Goal: Find specific page/section: Find specific page/section

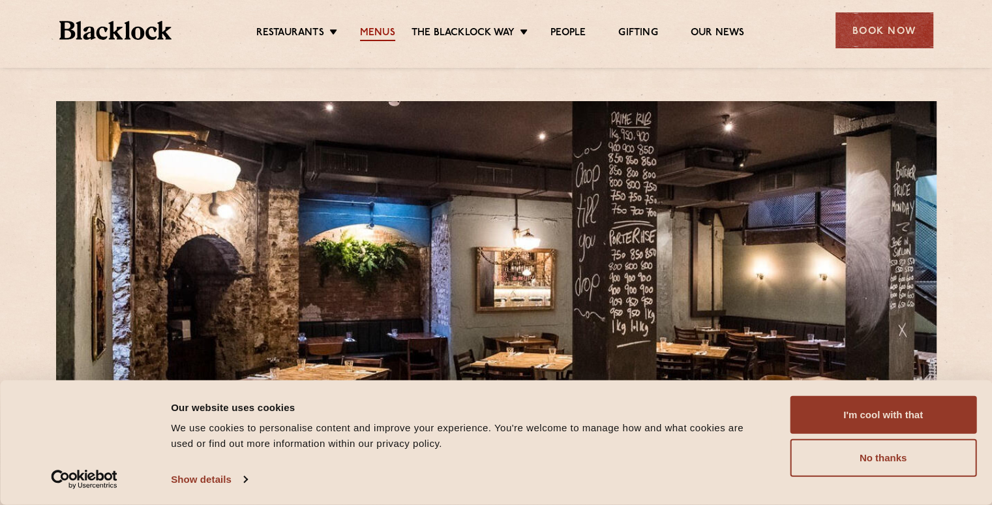
click at [370, 33] on link "Menus" at bounding box center [377, 34] width 35 height 14
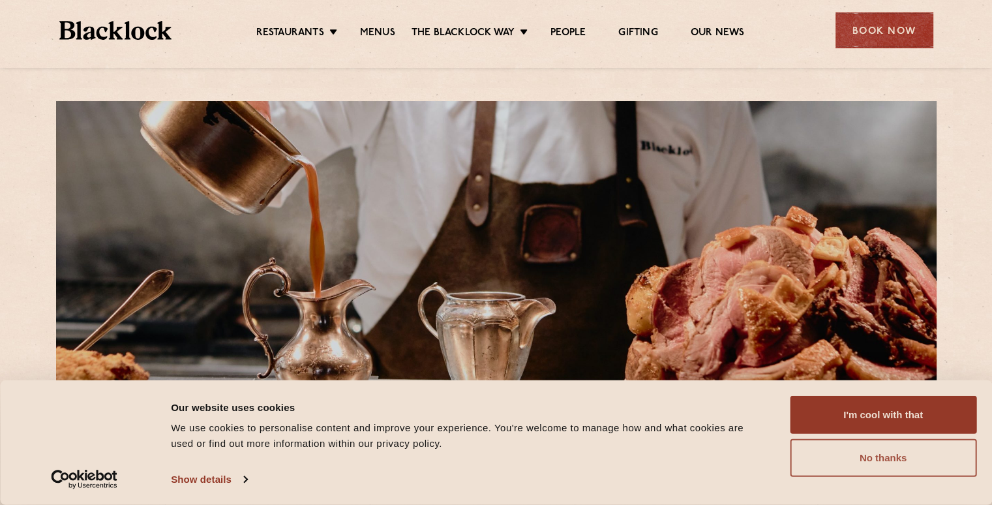
click at [916, 457] on button "No thanks" at bounding box center [883, 458] width 187 height 38
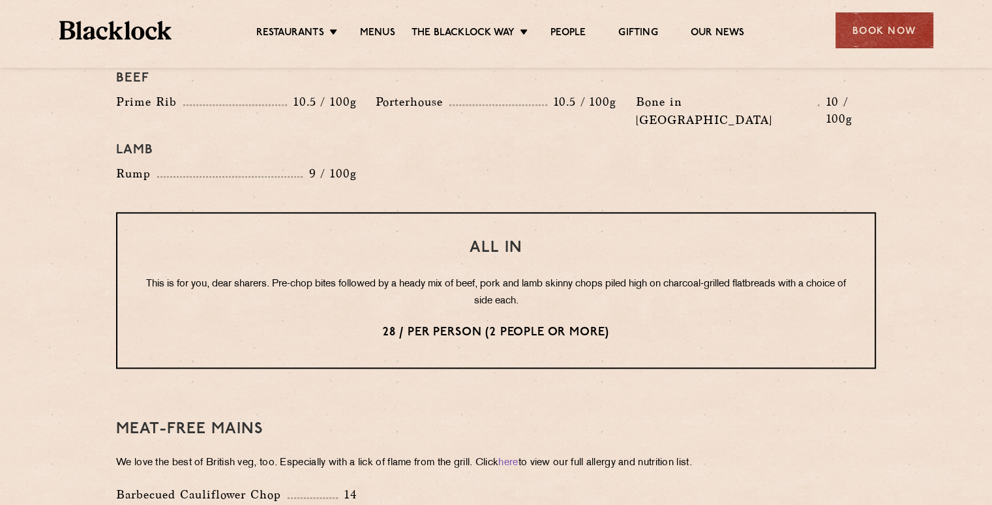
scroll to position [1570, 0]
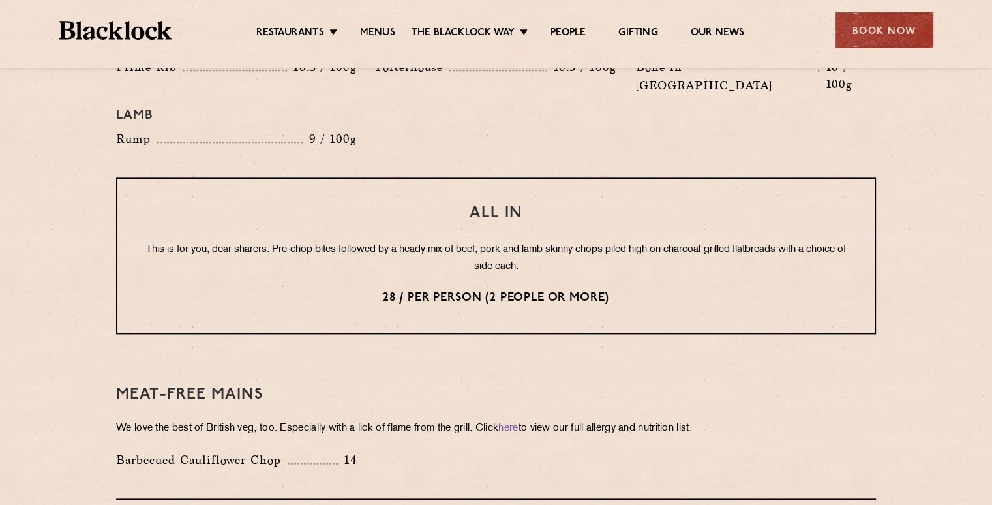
click at [175, 353] on div "Meat-Free mains We love the best of British veg, too. Especially with a lick of…" at bounding box center [496, 426] width 760 height 146
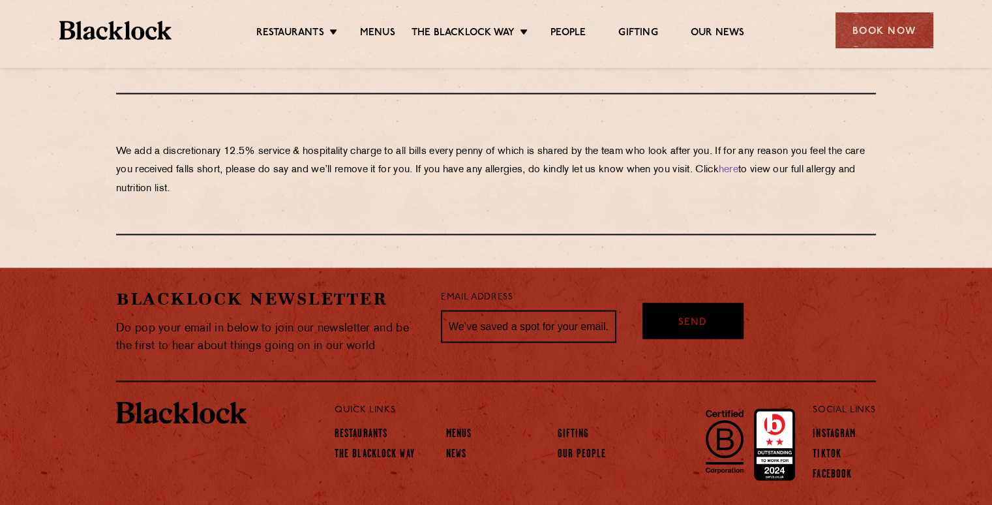
scroll to position [2305, 0]
